Goal: Obtain resource: Download file/media

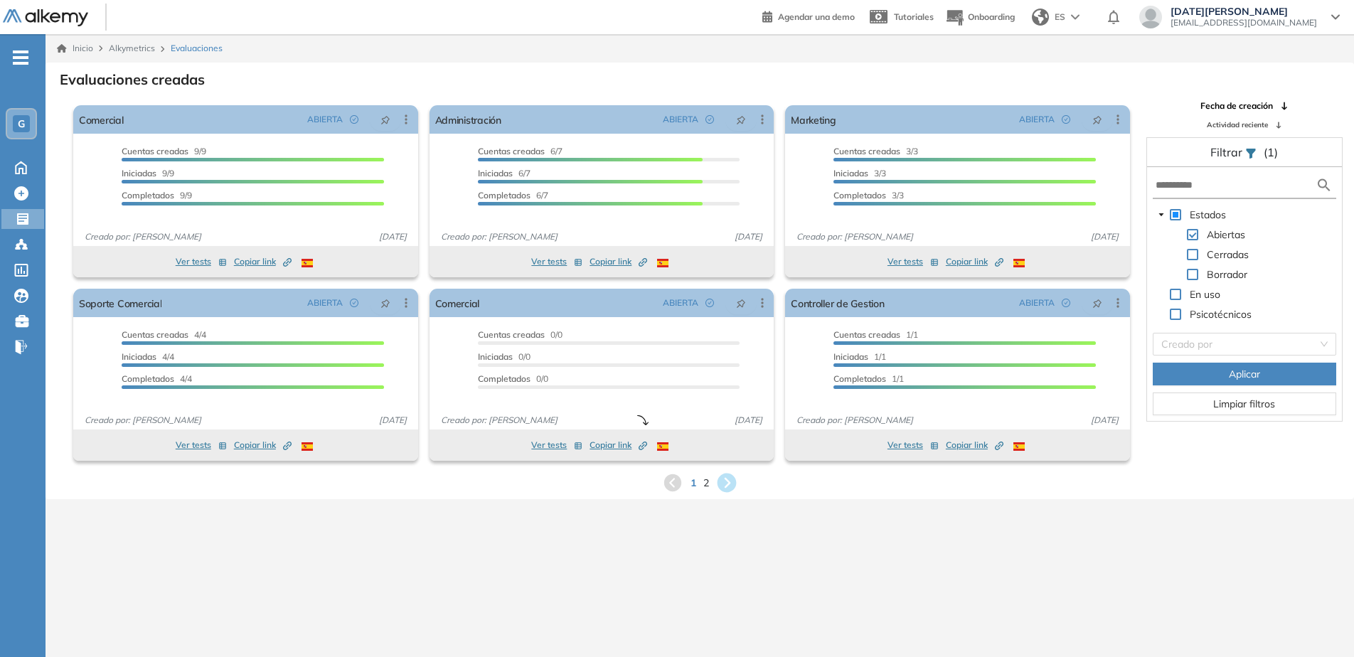
click at [728, 475] on icon at bounding box center [727, 483] width 19 height 19
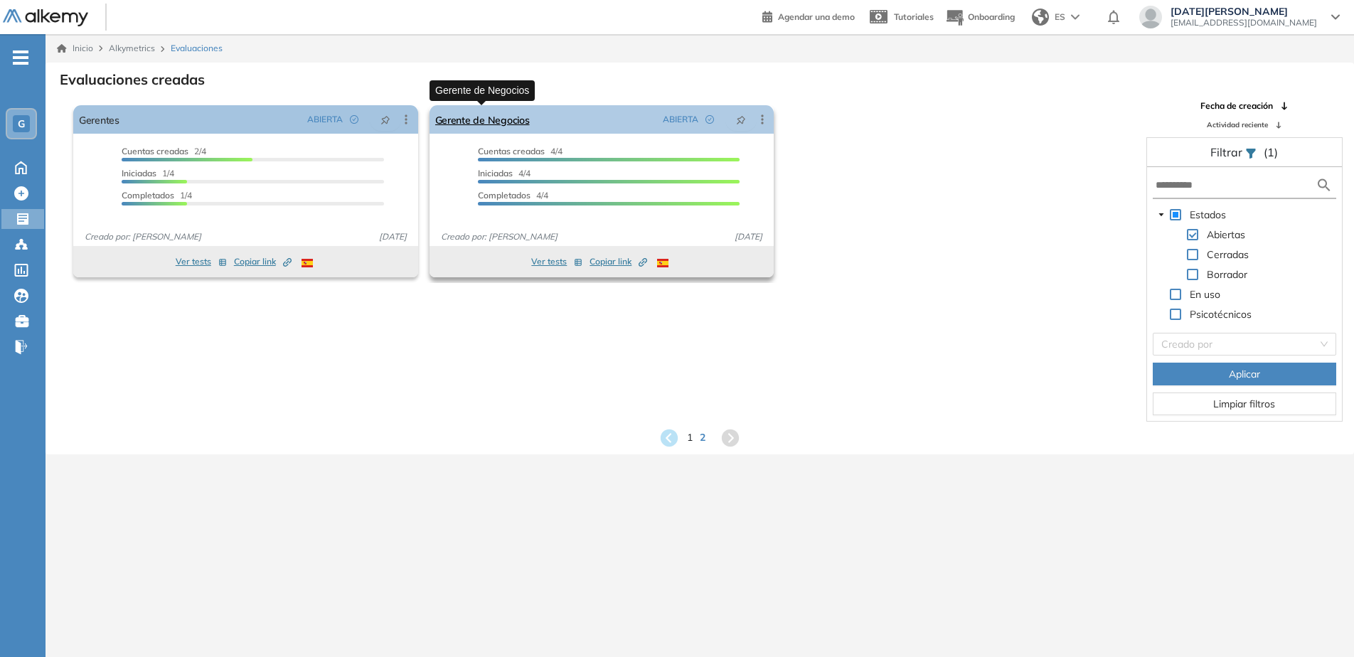
click at [506, 129] on link "Gerente de Negocios" at bounding box center [482, 119] width 95 height 28
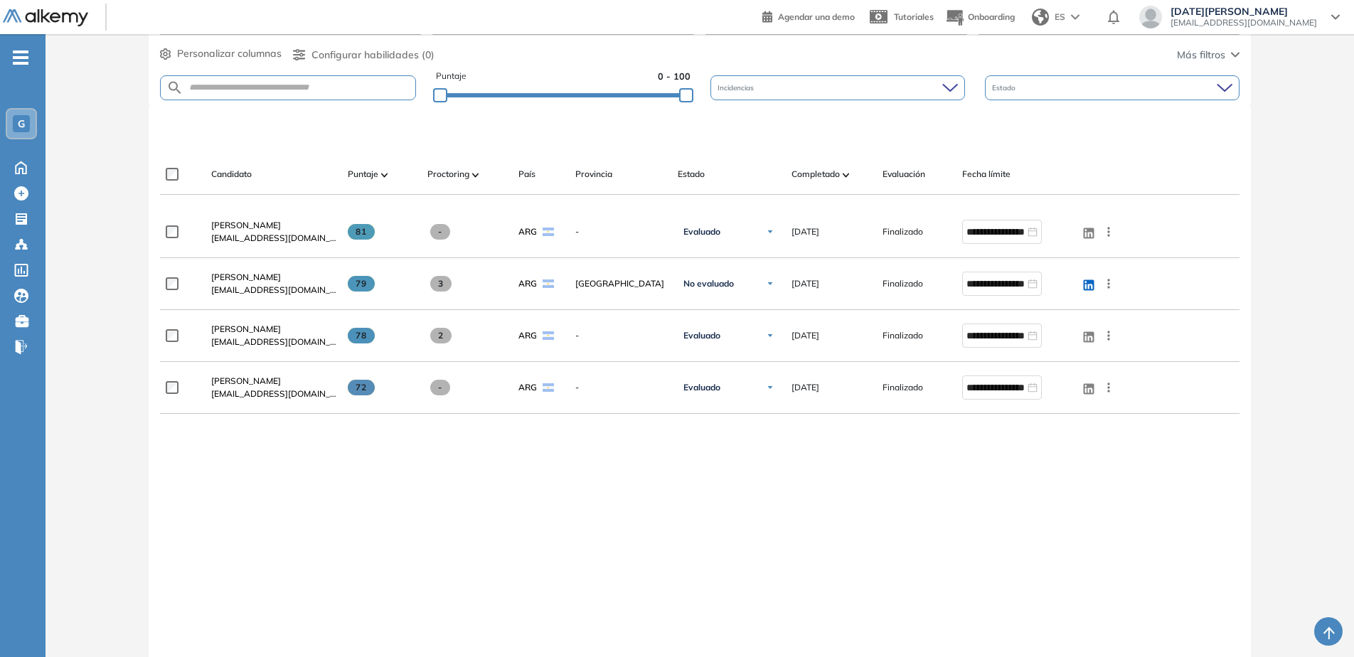
scroll to position [285, 0]
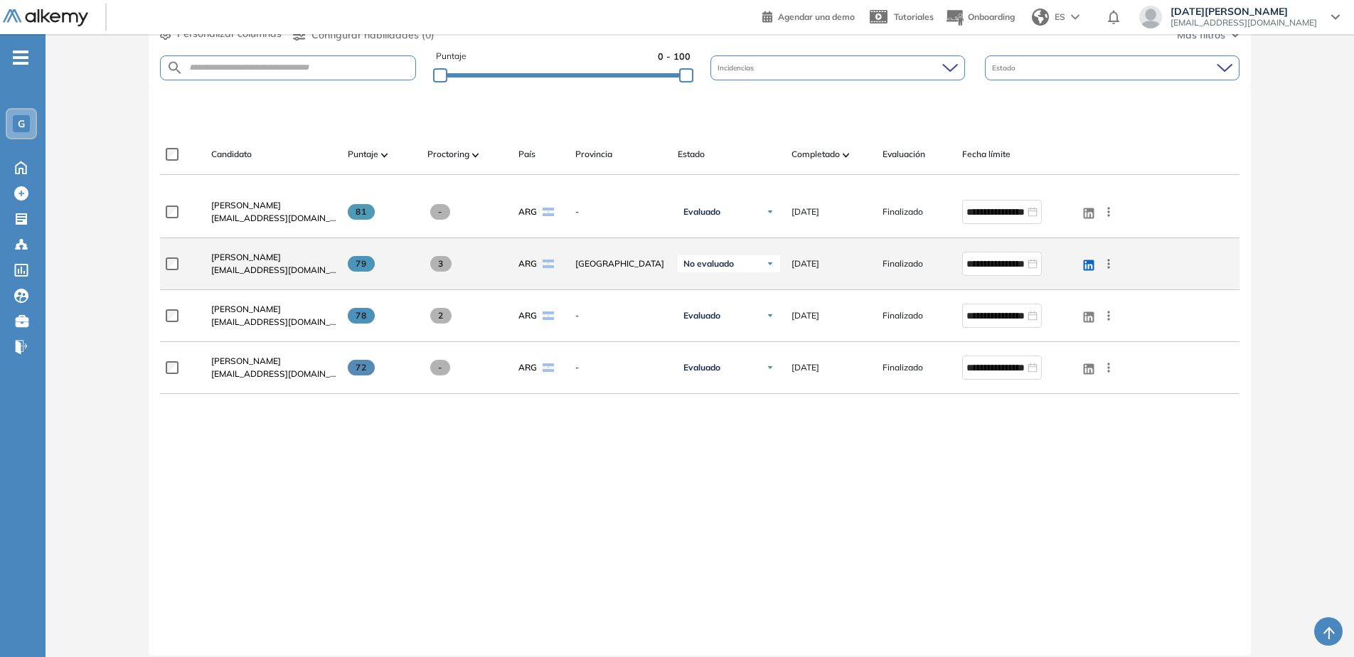
click at [1113, 262] on icon at bounding box center [1109, 264] width 14 height 14
click at [1071, 292] on span "Ver perfil" at bounding box center [1057, 291] width 44 height 13
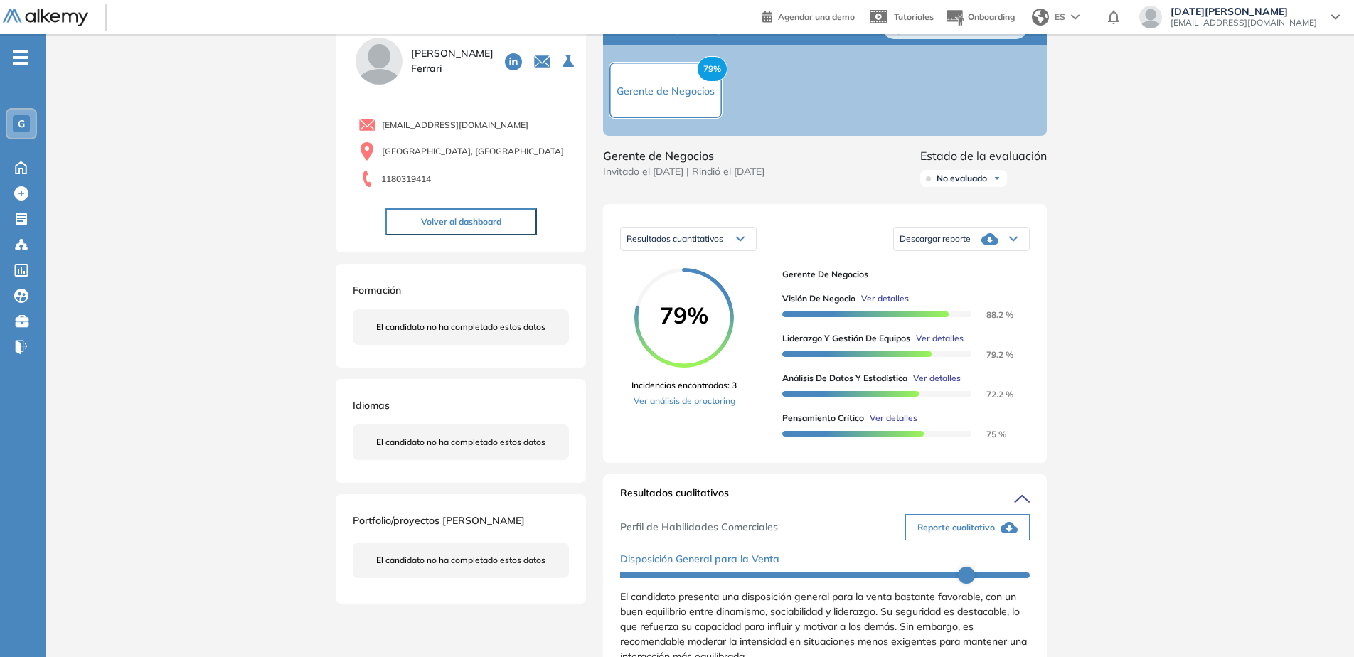
scroll to position [213, 0]
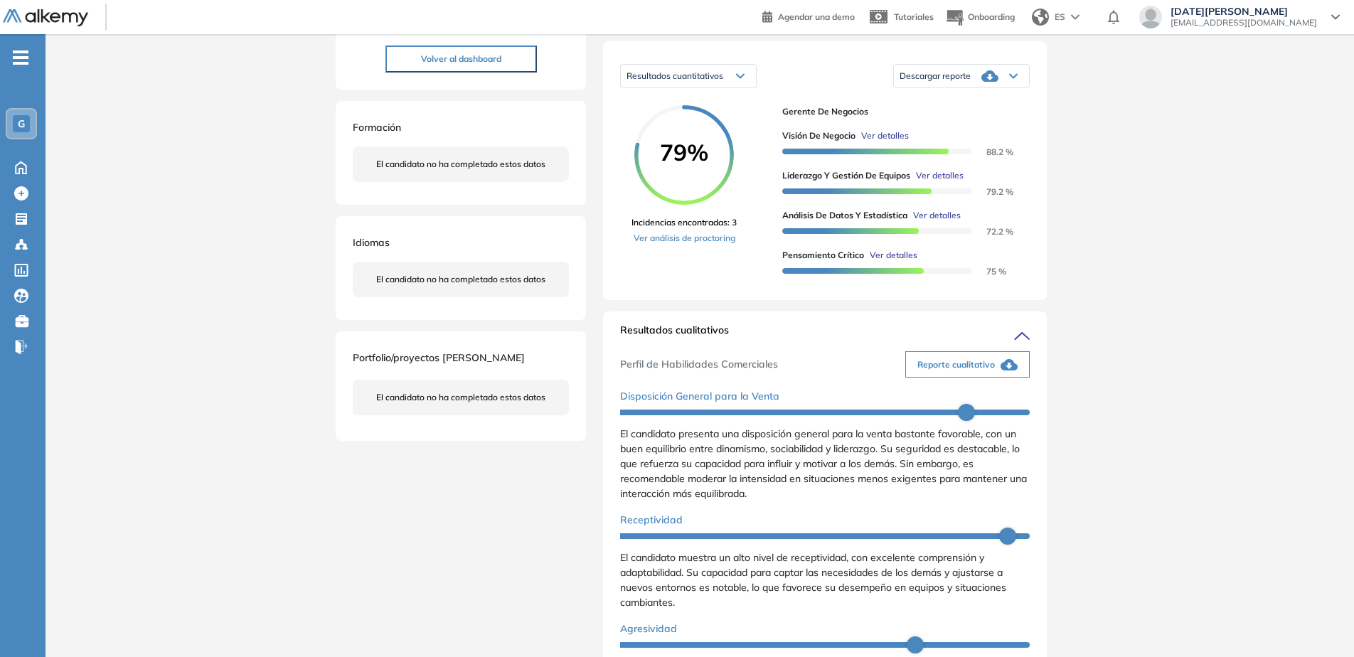
click at [957, 82] on span "Descargar reporte" at bounding box center [935, 75] width 71 height 11
click at [957, 142] on li "Descargar informe resumido" at bounding box center [954, 135] width 106 height 14
click at [960, 371] on span "Reporte cualitativo" at bounding box center [957, 365] width 78 height 13
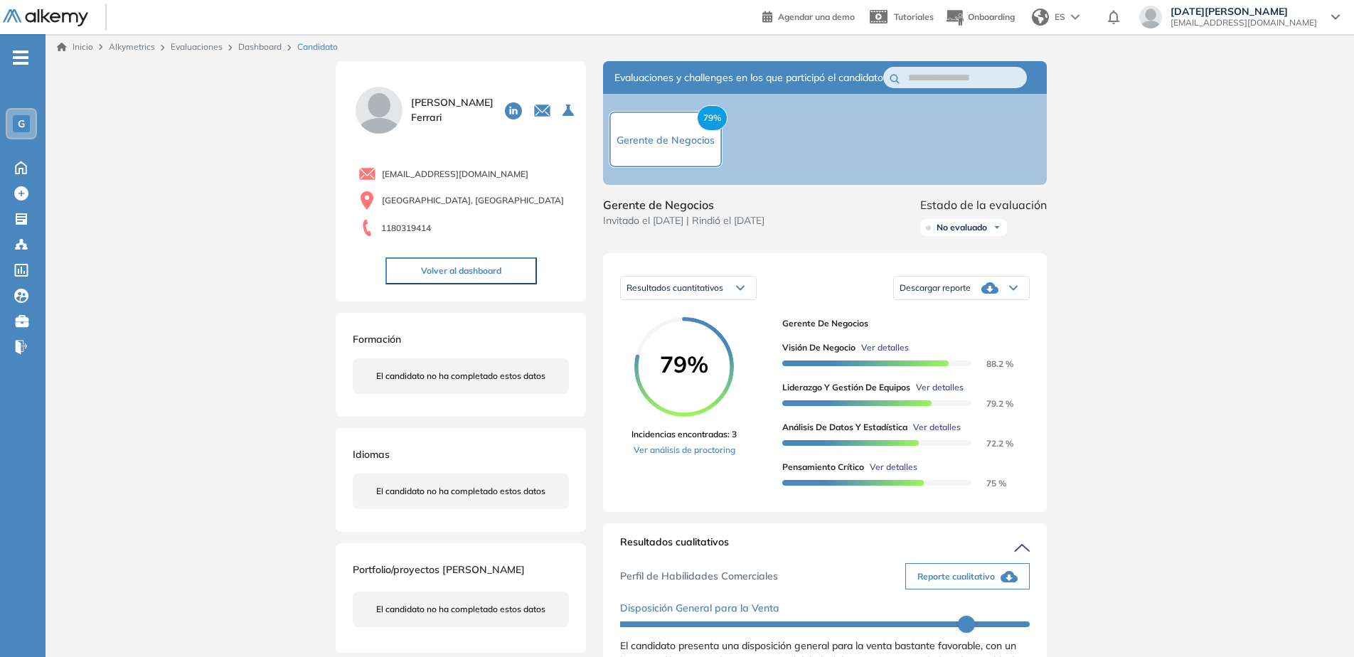
scroll to position [0, 0]
click at [954, 304] on div "Descargar reporte" at bounding box center [961, 289] width 135 height 28
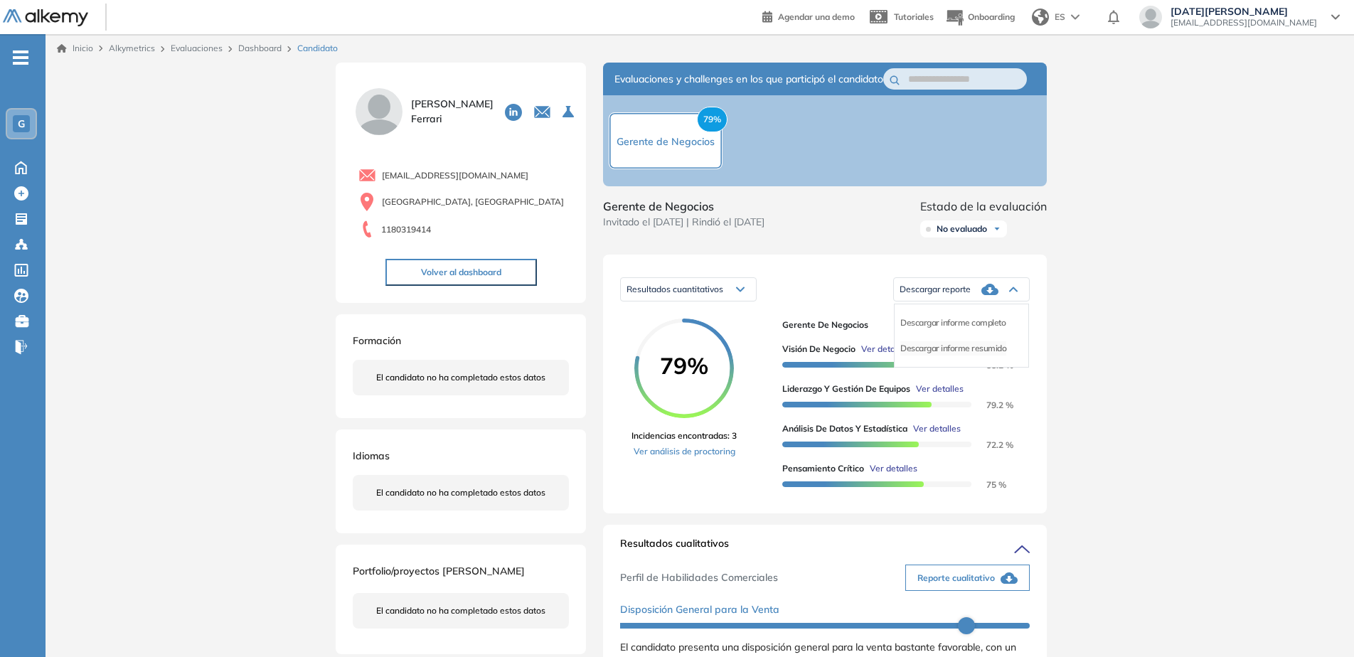
click at [970, 356] on li "Descargar informe resumido" at bounding box center [954, 348] width 106 height 14
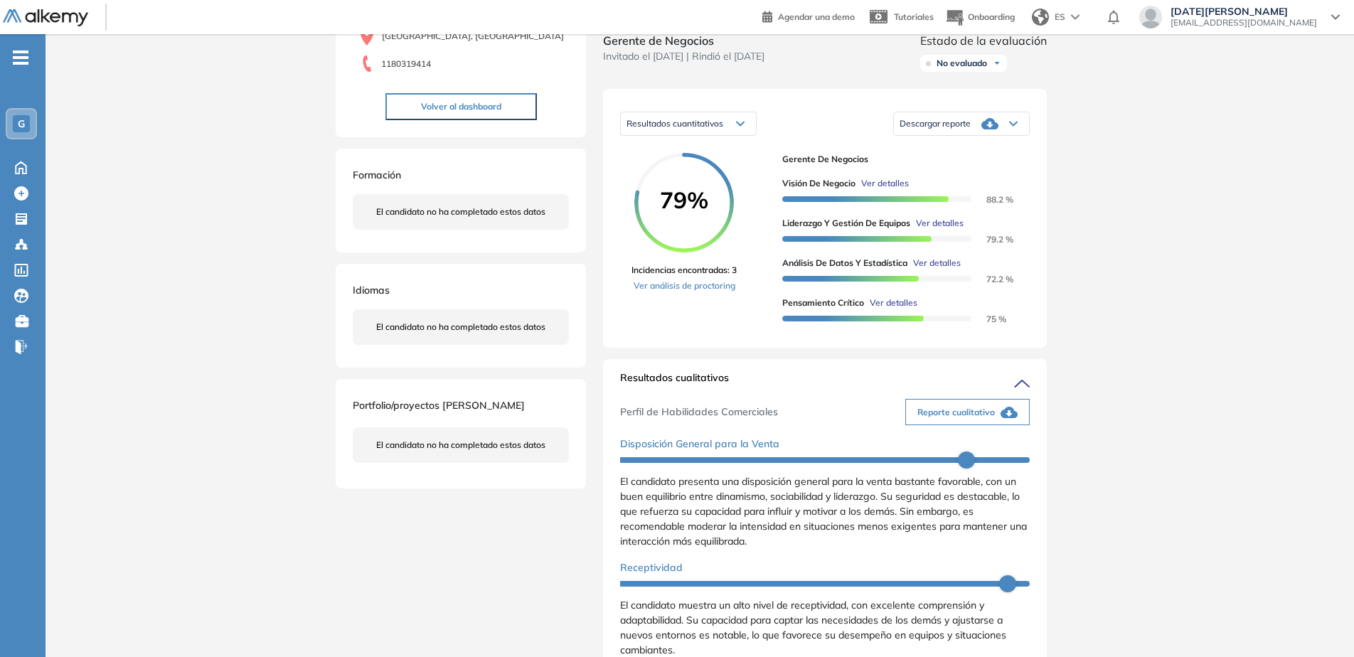
scroll to position [142, 0]
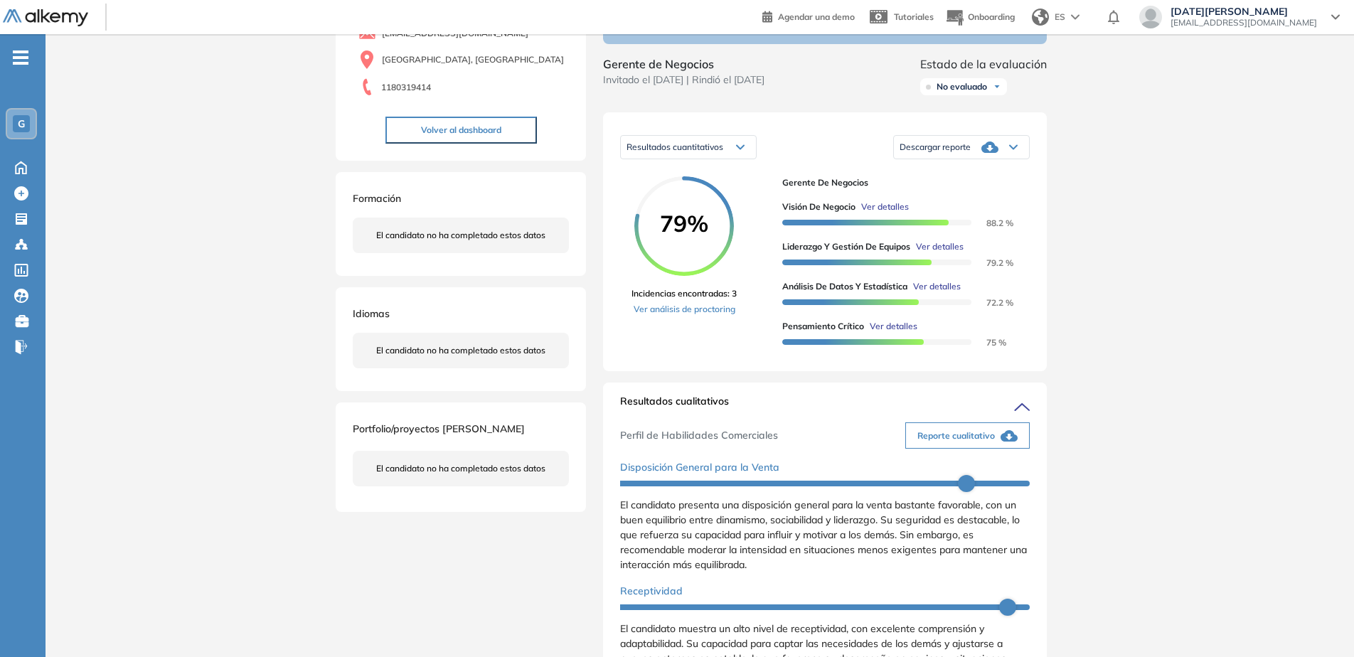
click at [969, 442] on span "Reporte cualitativo" at bounding box center [957, 436] width 78 height 13
